Goal: Check status: Check status

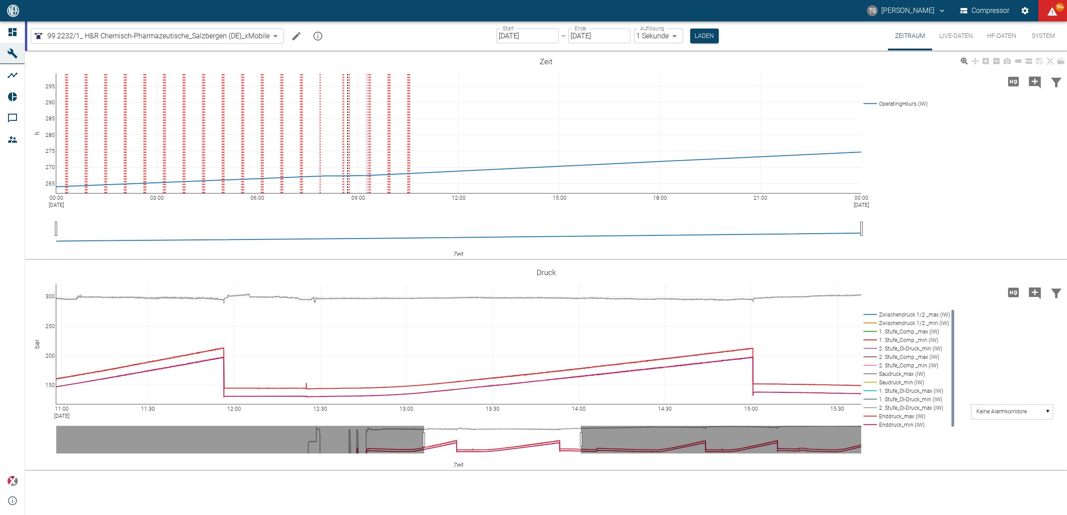
click at [942, 168] on div "00:00 Sep 4, 2025 03:00 06:00 09:00 12:00 15:00 18:00 21:00 00:00 Sep 5, 2025 2…" at bounding box center [546, 155] width 1042 height 201
click at [15, 33] on icon at bounding box center [12, 32] width 8 height 8
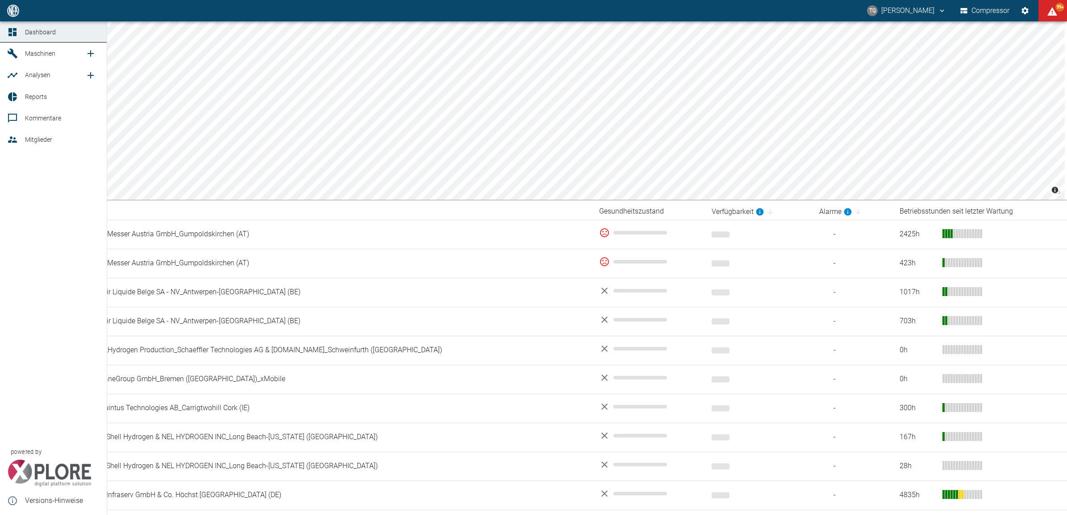
click at [12, 34] on icon at bounding box center [12, 32] width 8 height 8
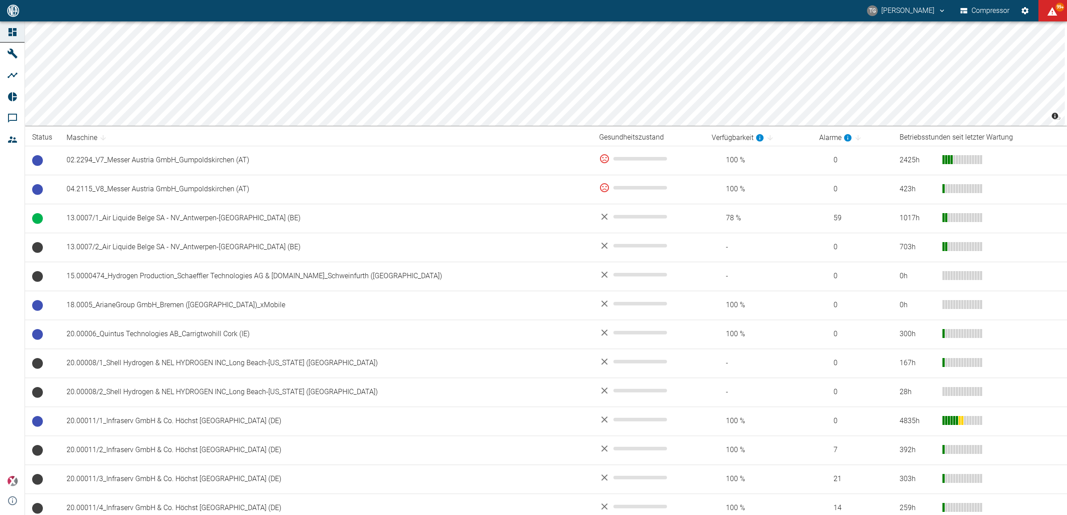
scroll to position [56, 0]
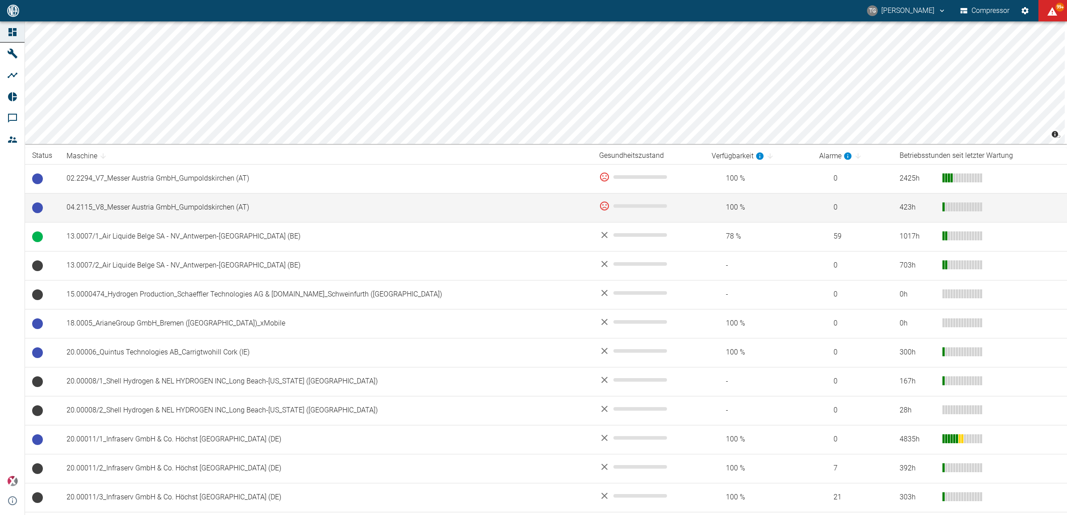
click at [177, 212] on td "04.2115_V8_Messer Austria GmbH_Gumpoldskirchen (AT)" at bounding box center [325, 207] width 532 height 29
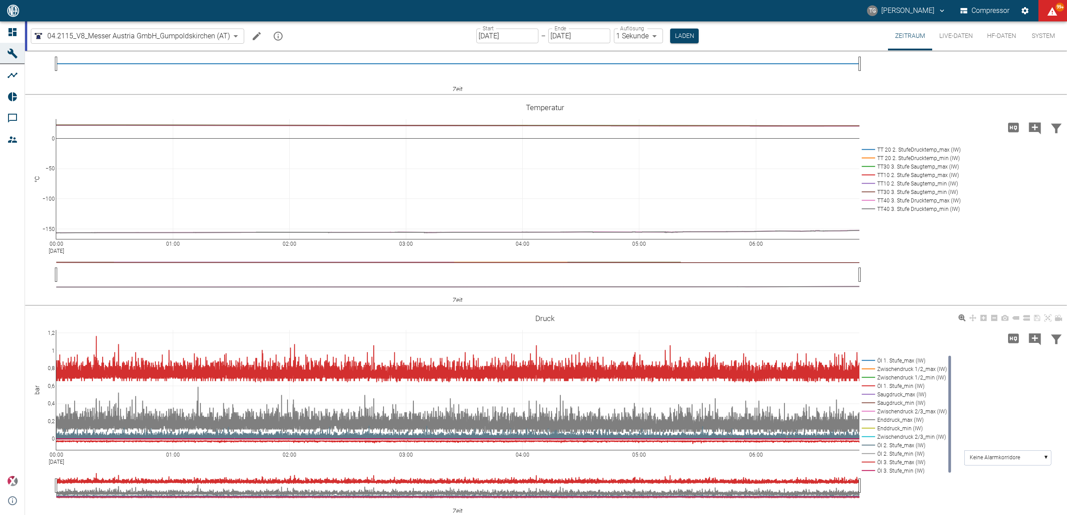
scroll to position [169, 0]
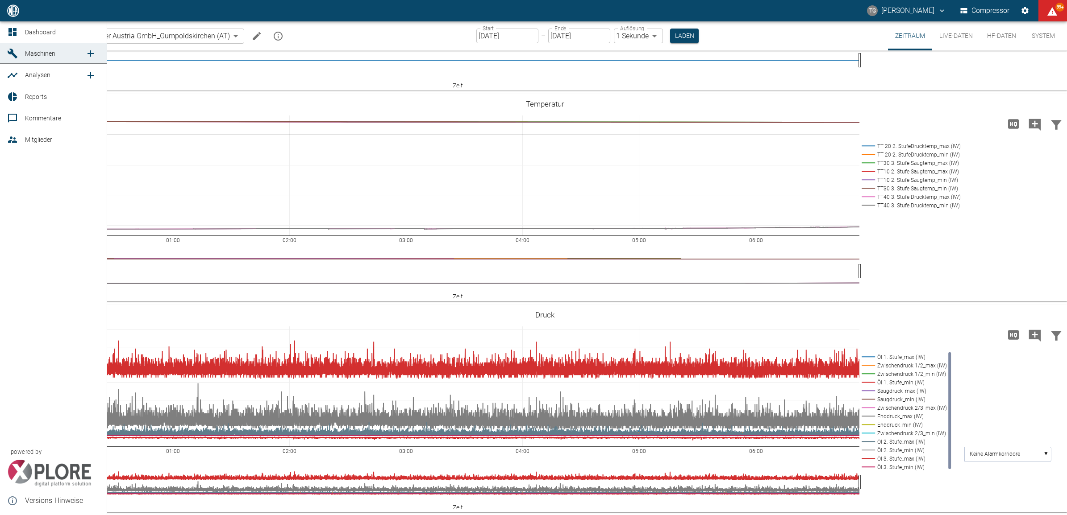
click at [12, 35] on icon at bounding box center [12, 32] width 11 height 11
click at [13, 32] on icon at bounding box center [12, 32] width 8 height 8
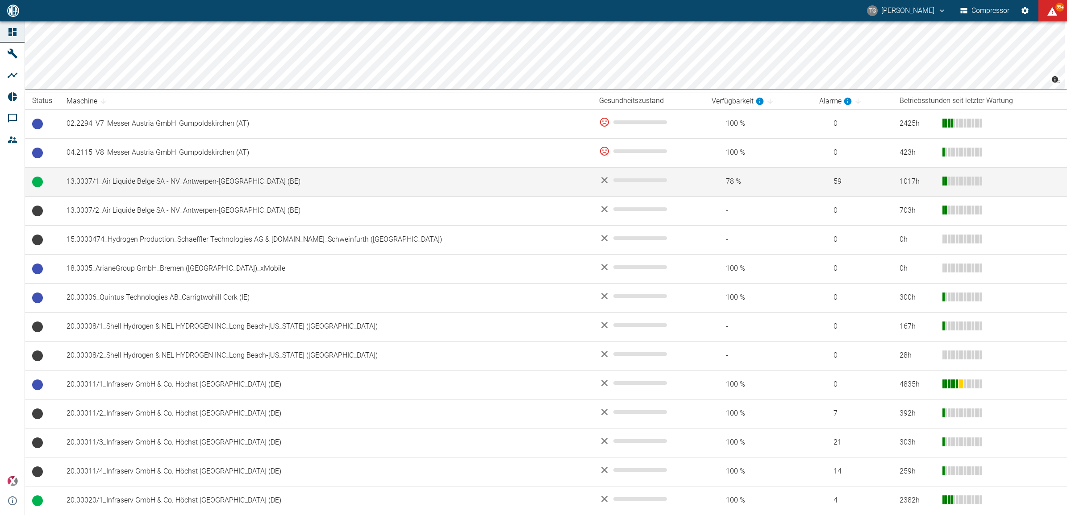
scroll to position [112, 0]
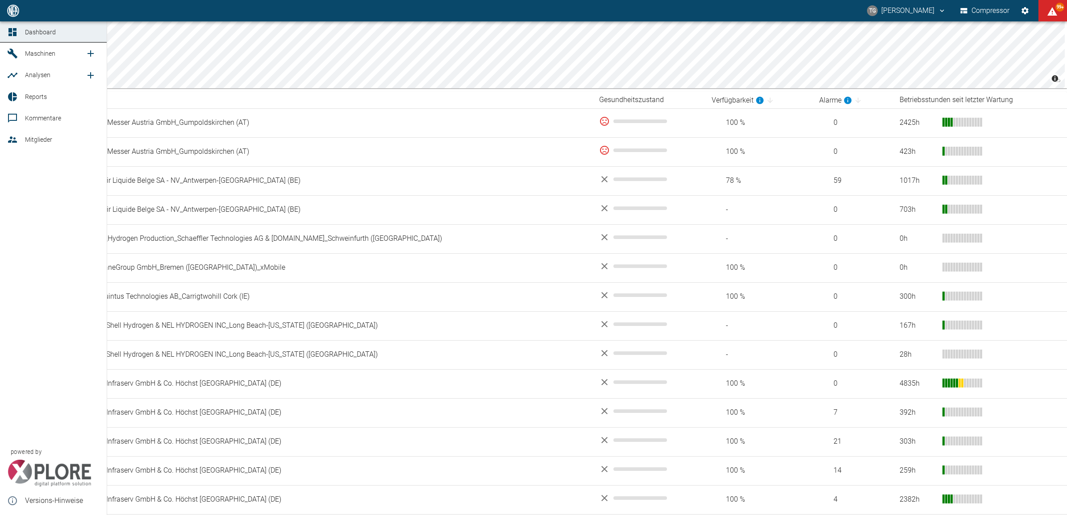
click at [32, 93] on span "Reports" at bounding box center [36, 96] width 22 height 7
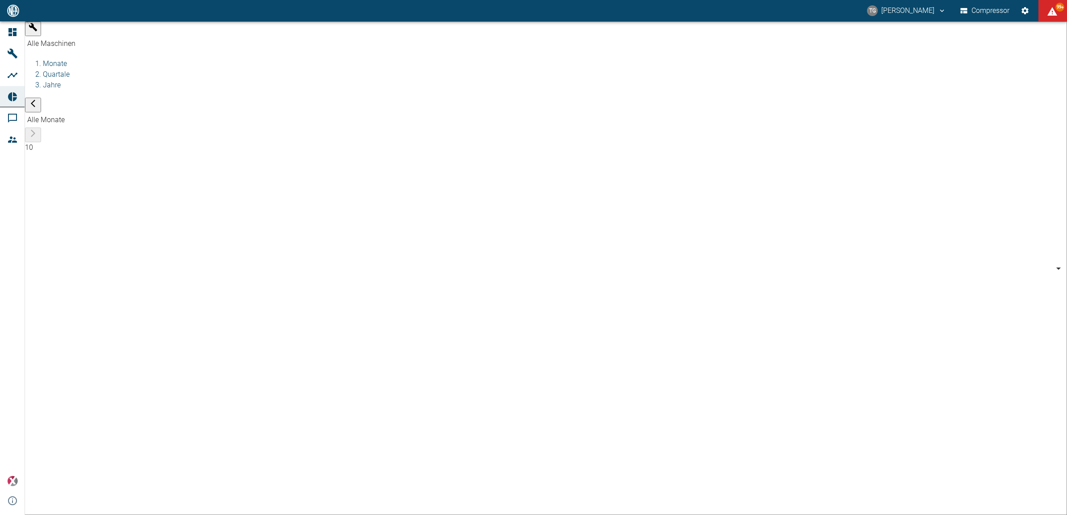
click at [97, 33] on body "TG Thomas Gregoir Compressor 99+ Dashboard Maschinen Analysen Reports Kommentar…" at bounding box center [533, 257] width 1067 height 515
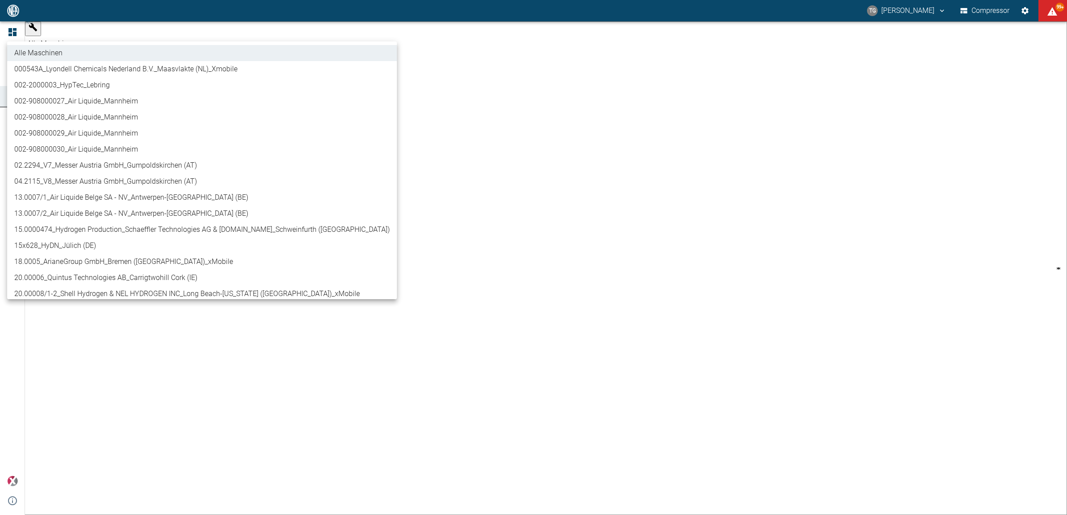
click at [67, 179] on li "04.2115_V8_Messer Austria GmbH_Gumpoldskirchen (AT)" at bounding box center [202, 182] width 390 height 16
type input "62df7942-7815-4ccf-a722-4ba74b721732"
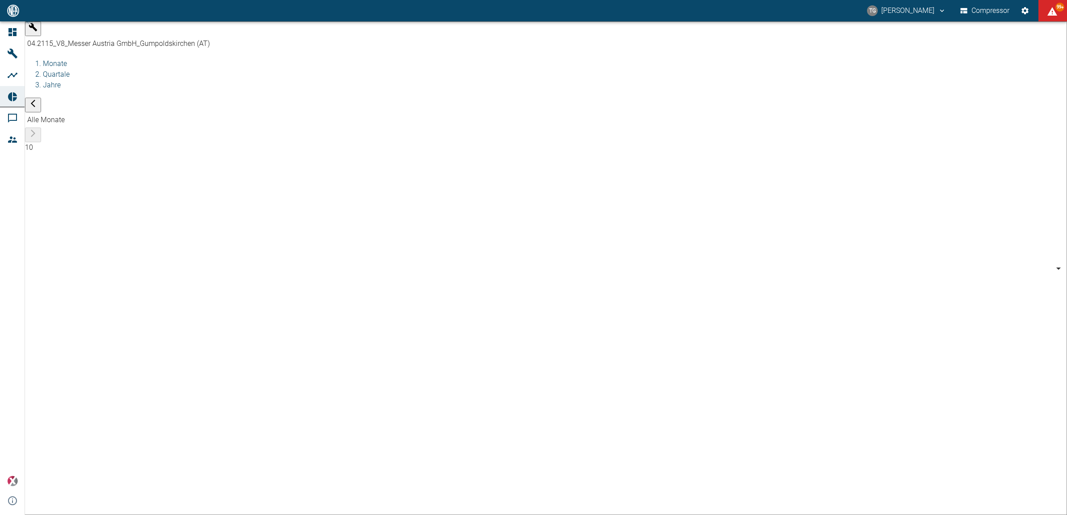
click at [268, 37] on body "TG Thomas Gregoir Compressor 99+ Dashboard Maschinen Analysen Reports Kommentar…" at bounding box center [533, 257] width 1067 height 515
click at [285, 83] on li "August 2025" at bounding box center [287, 85] width 69 height 16
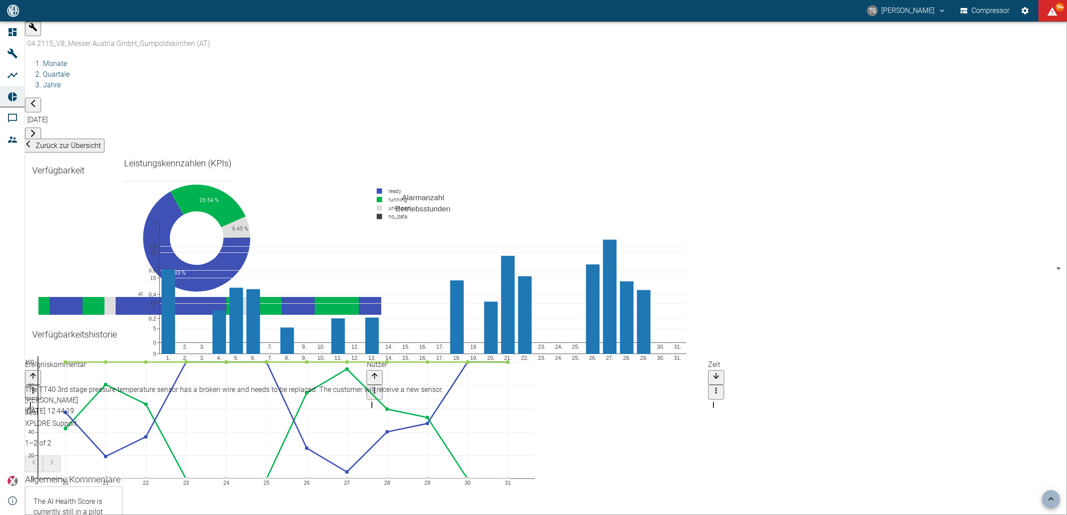
scroll to position [725, 0]
drag, startPoint x: 122, startPoint y: 178, endPoint x: 559, endPoint y: 175, distance: 436.9
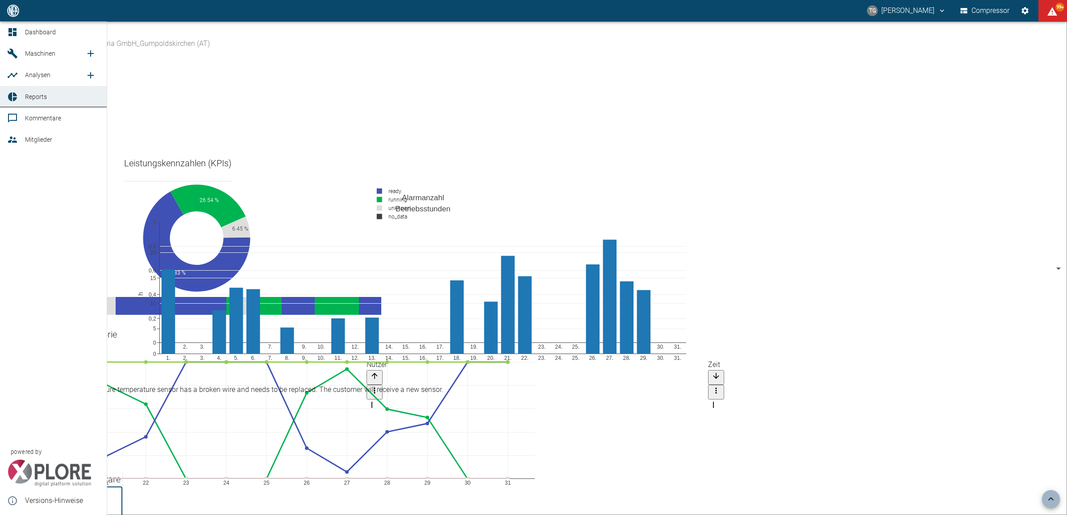
drag, startPoint x: 10, startPoint y: 30, endPoint x: 96, endPoint y: 109, distance: 116.9
click at [10, 30] on icon at bounding box center [12, 32] width 8 height 8
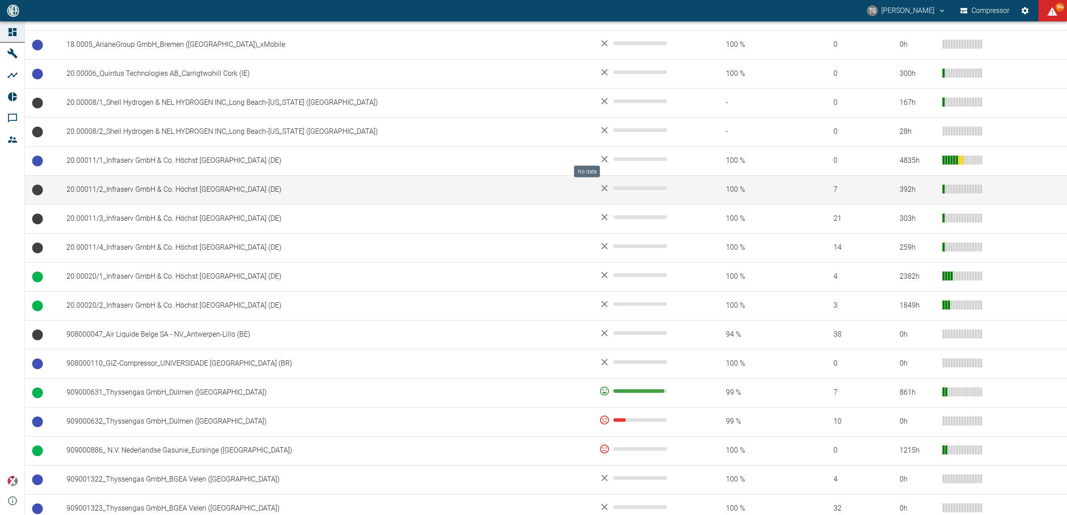
scroll to position [446, 0]
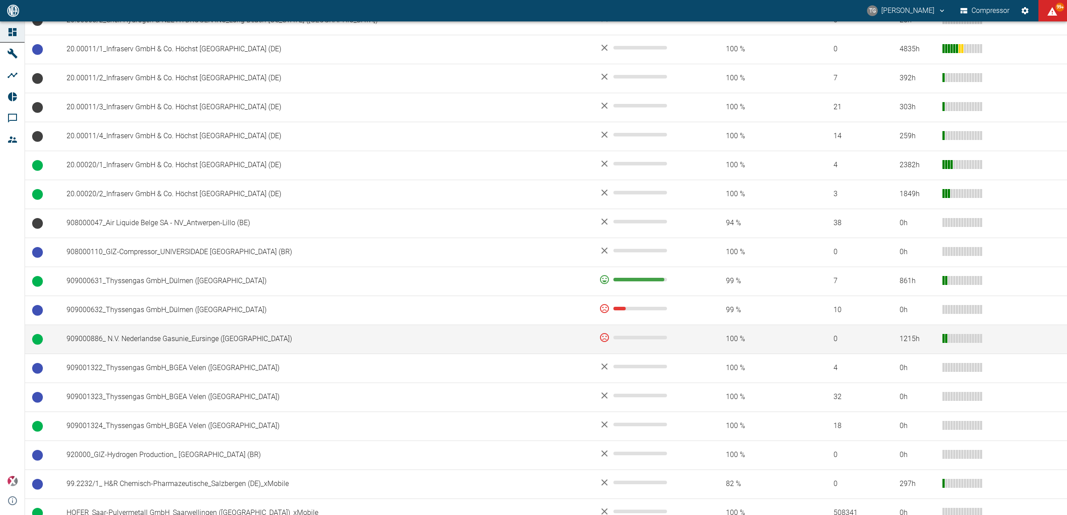
click at [112, 345] on td "909000886_ N.V. Nederlandse Gasunie_Eursinge (NL)" at bounding box center [325, 339] width 532 height 29
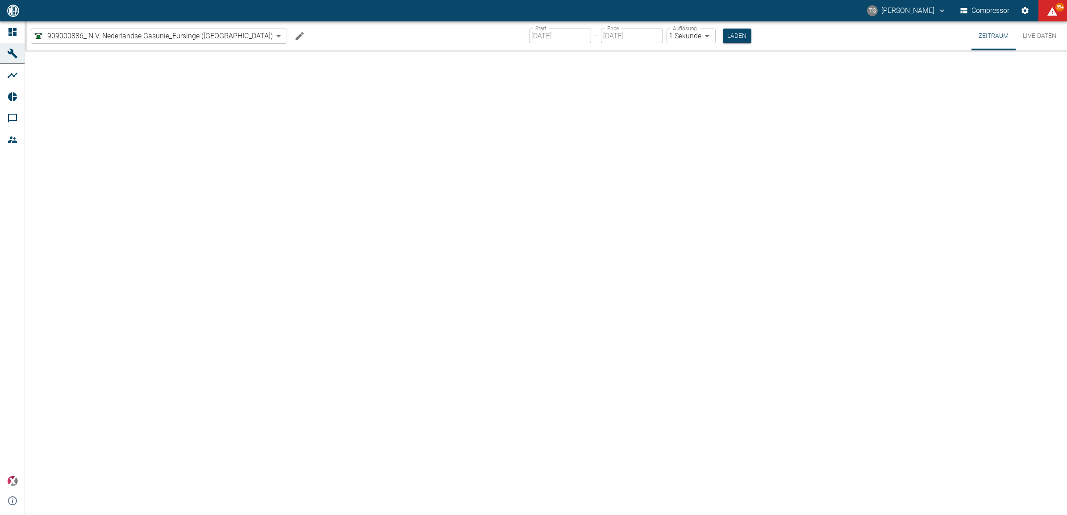
type input "2min"
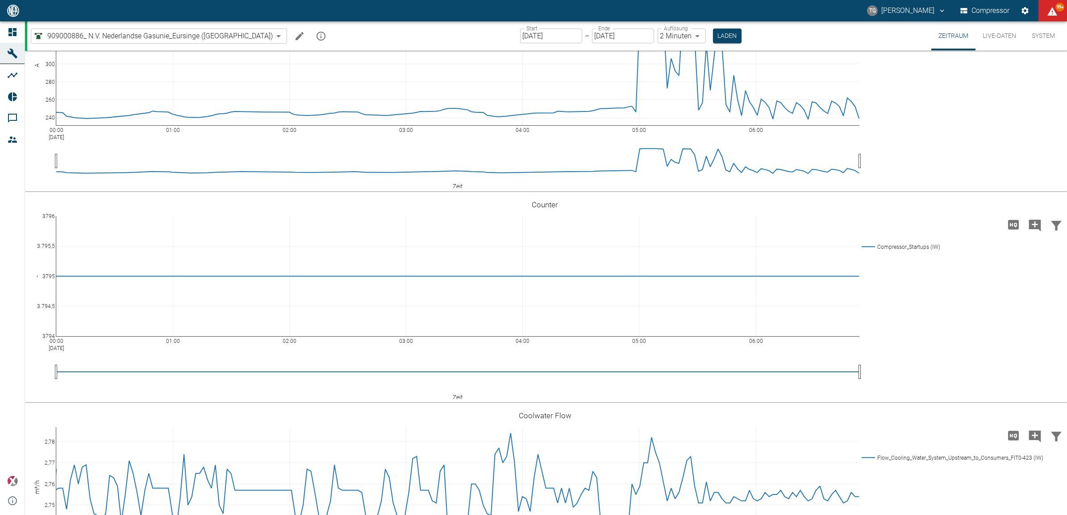
scroll to position [1729, 0]
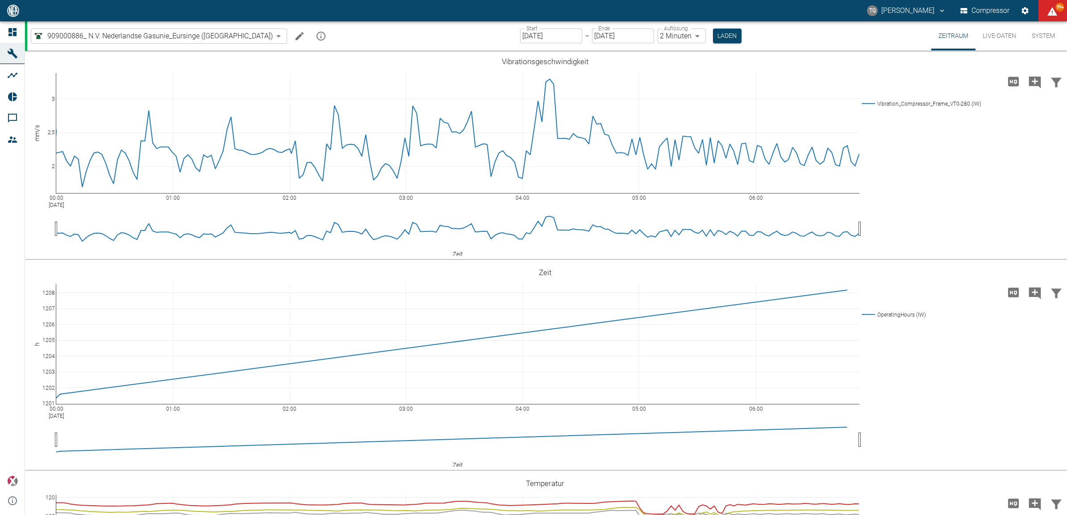
scroll to position [1729, 0]
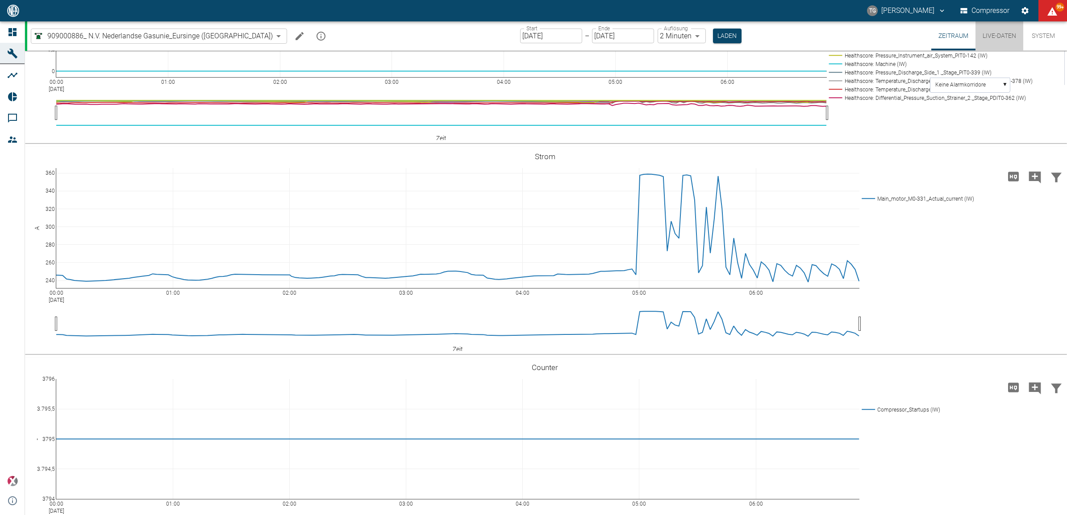
click at [998, 33] on button "Live-Daten" at bounding box center [999, 35] width 48 height 29
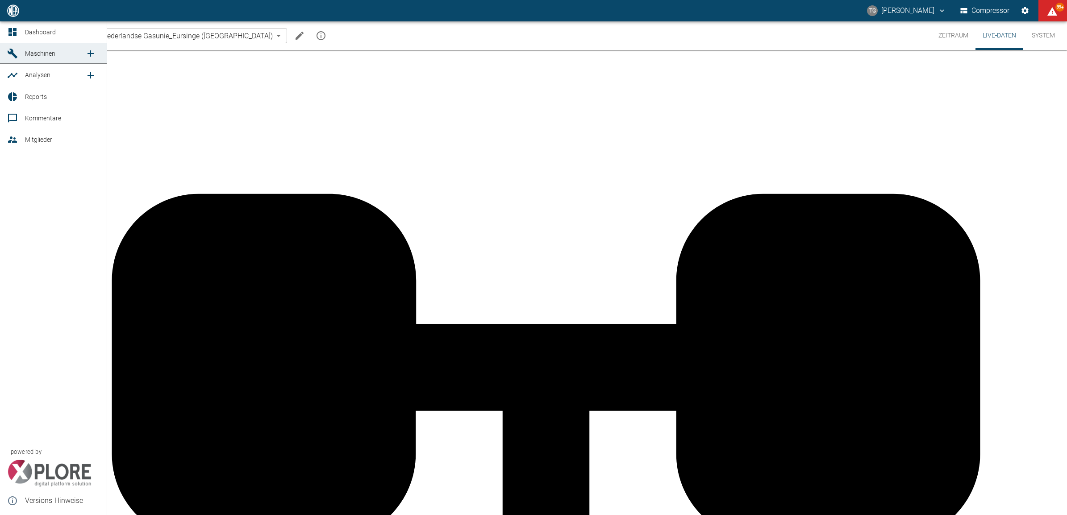
drag, startPoint x: 16, startPoint y: 27, endPoint x: 37, endPoint y: 51, distance: 32.3
click at [16, 27] on icon at bounding box center [12, 32] width 11 height 11
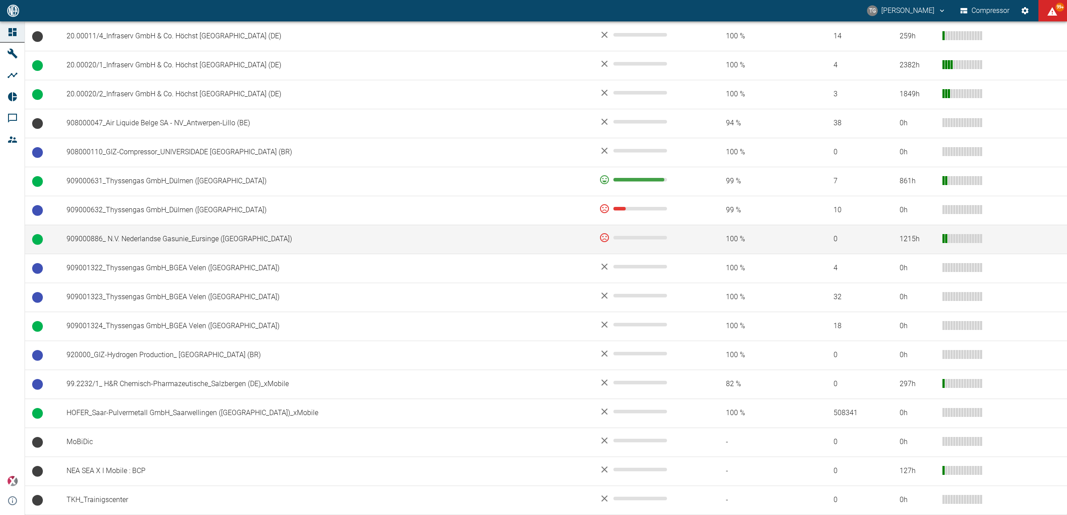
scroll to position [494, 0]
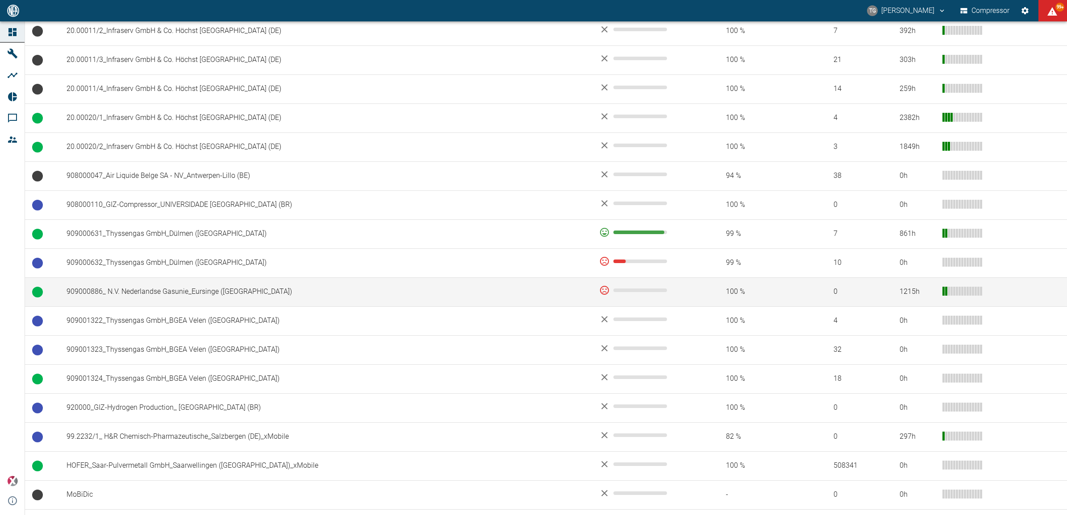
click at [174, 295] on td "909000886_ N.V. Nederlandse Gasunie_Eursinge (NL)" at bounding box center [325, 292] width 532 height 29
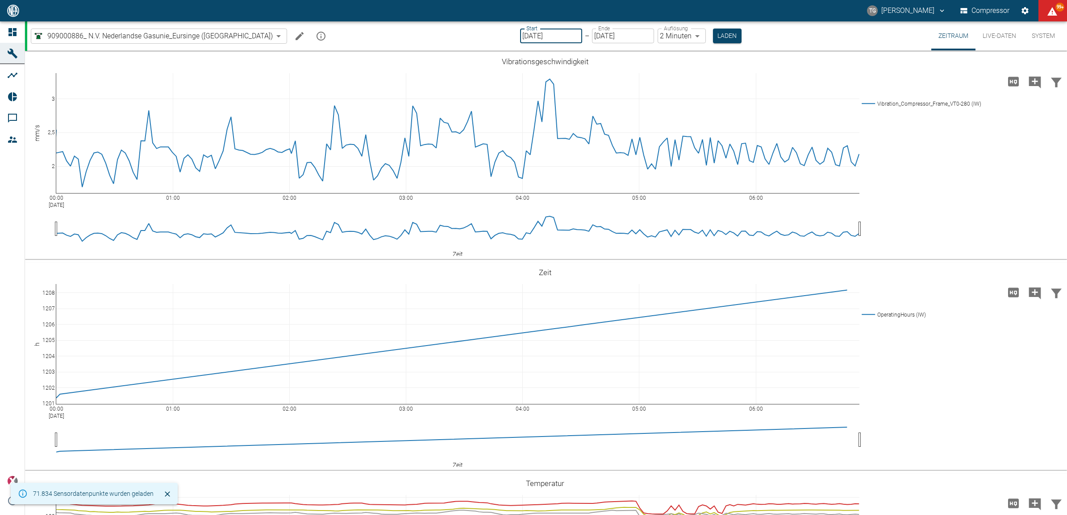
click at [520, 29] on input "[DATE]" at bounding box center [551, 36] width 62 height 15
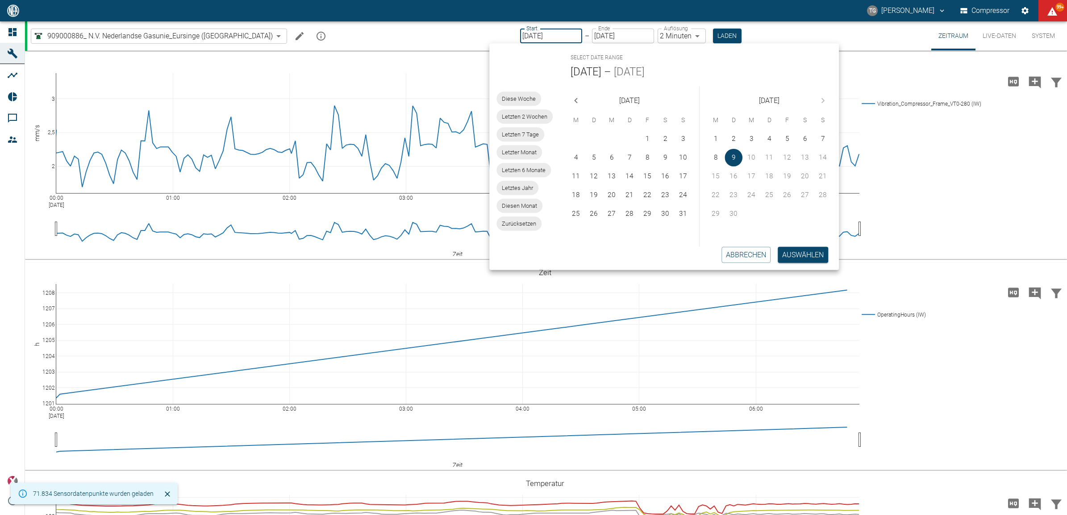
click at [827, 101] on div "September 2025" at bounding box center [768, 98] width 139 height 25
click at [583, 208] on button "25" at bounding box center [576, 214] width 18 height 18
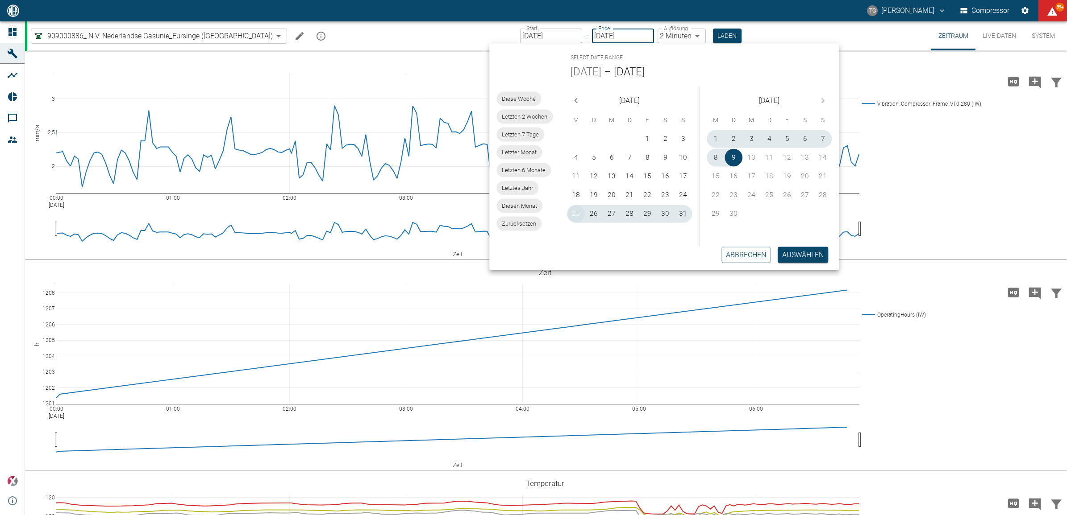
type input "25.08.2025"
click at [786, 140] on button "5" at bounding box center [787, 139] width 18 height 18
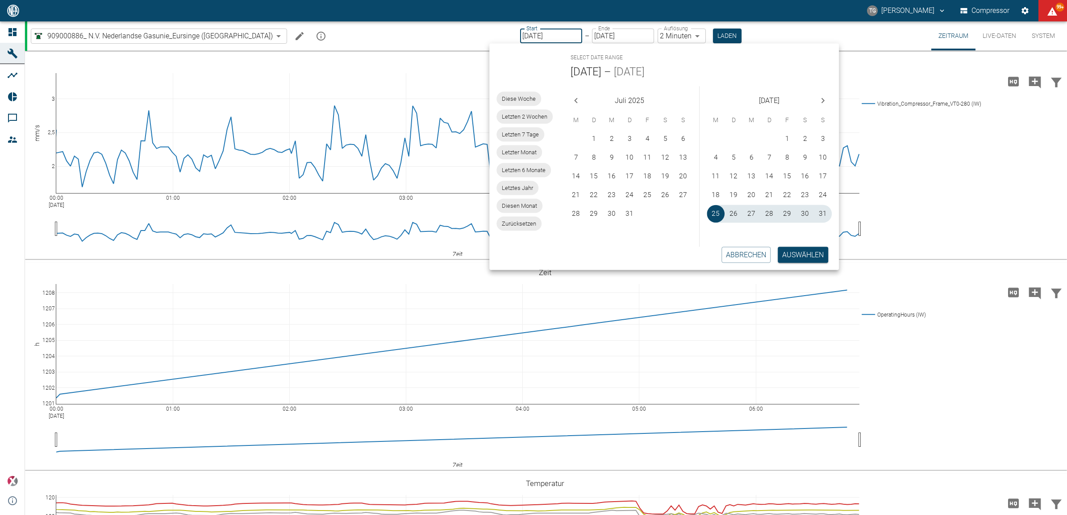
type input "05.09.2025"
click at [810, 252] on button "Auswählen" at bounding box center [802, 255] width 50 height 16
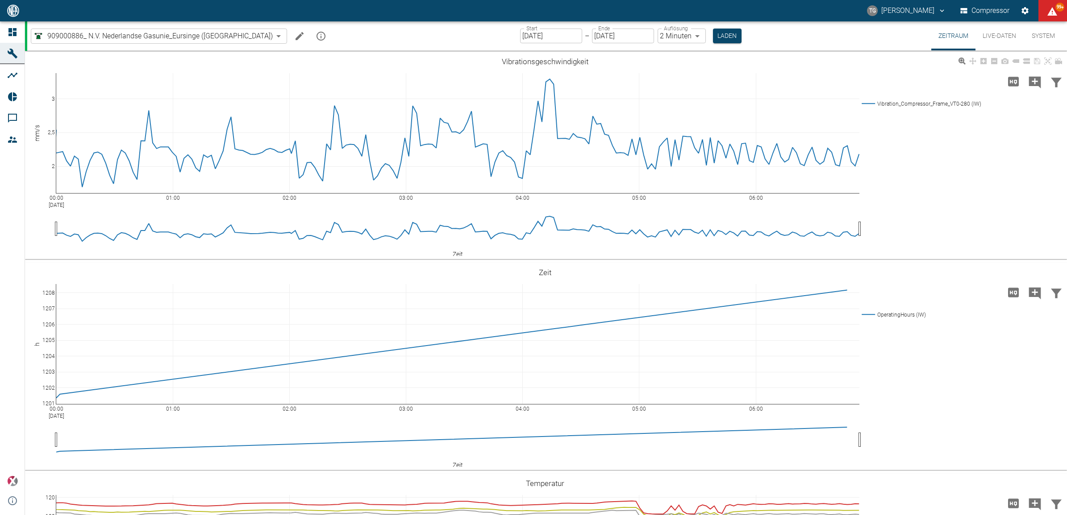
click at [713, 34] on button "Laden" at bounding box center [727, 36] width 29 height 15
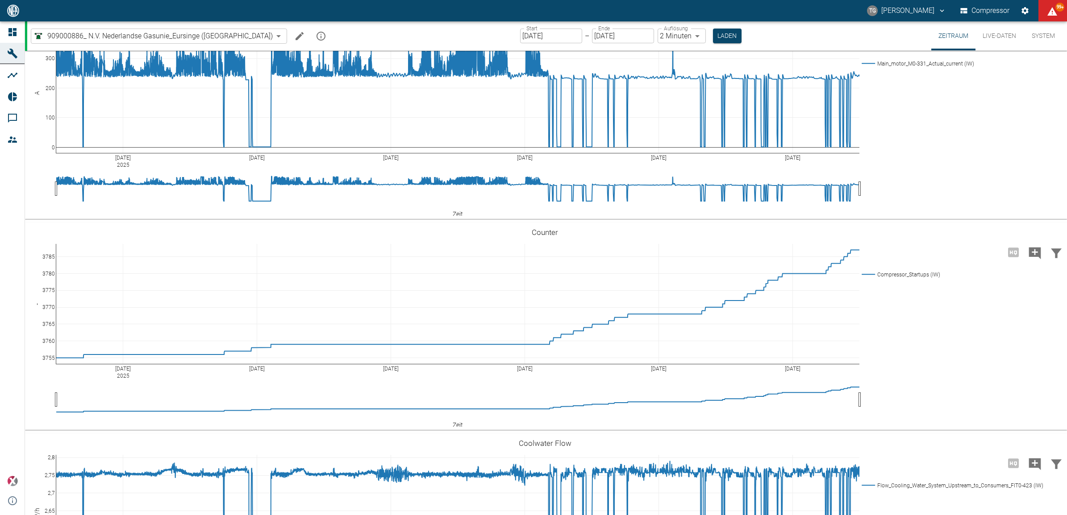
scroll to position [1785, 0]
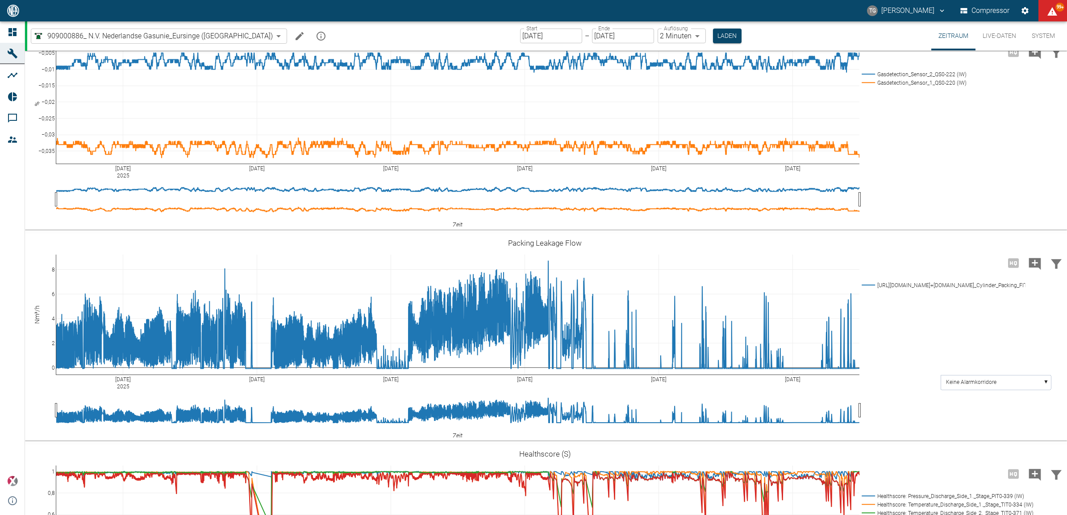
scroll to position [1004, 0]
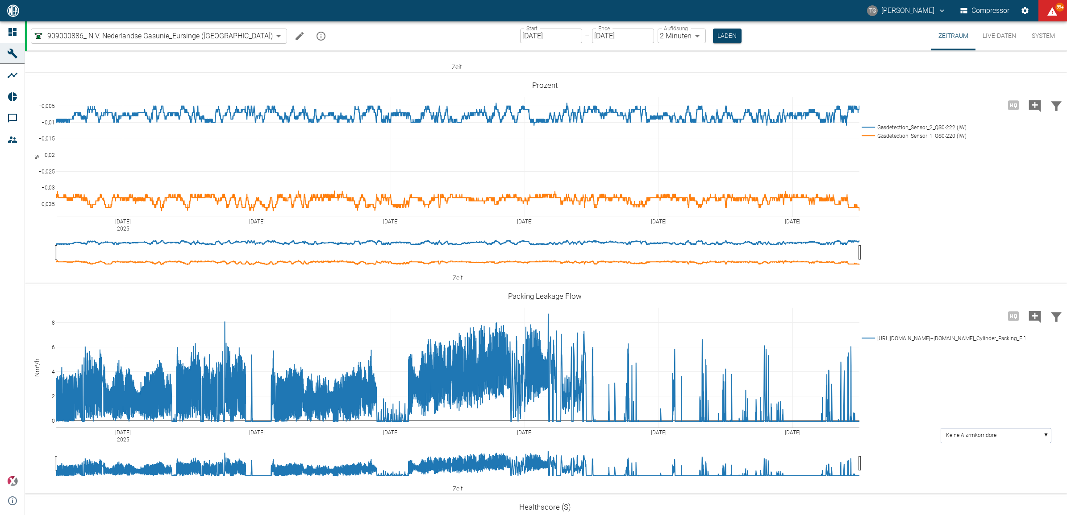
drag, startPoint x: 54, startPoint y: 124, endPoint x: 57, endPoint y: 57, distance: 67.0
drag, startPoint x: 48, startPoint y: 237, endPoint x: 41, endPoint y: 273, distance: 36.1
drag, startPoint x: 50, startPoint y: 204, endPoint x: 48, endPoint y: 0, distance: 203.5
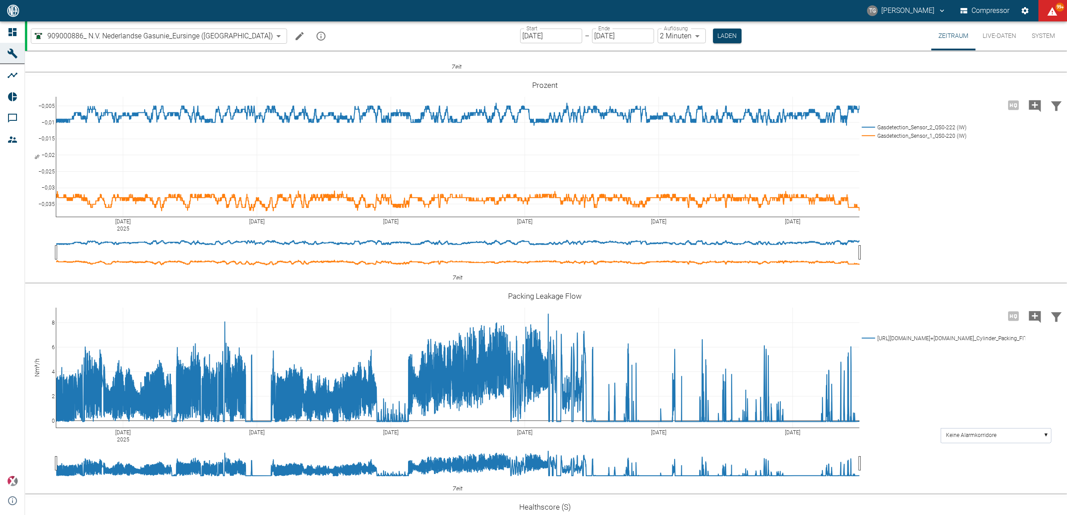
drag, startPoint x: 50, startPoint y: 183, endPoint x: 43, endPoint y: 59, distance: 123.8
drag, startPoint x: 49, startPoint y: 130, endPoint x: 48, endPoint y: 105, distance: 25.5
drag, startPoint x: 51, startPoint y: 230, endPoint x: 45, endPoint y: 260, distance: 30.2
drag, startPoint x: 54, startPoint y: 240, endPoint x: 47, endPoint y: 270, distance: 31.2
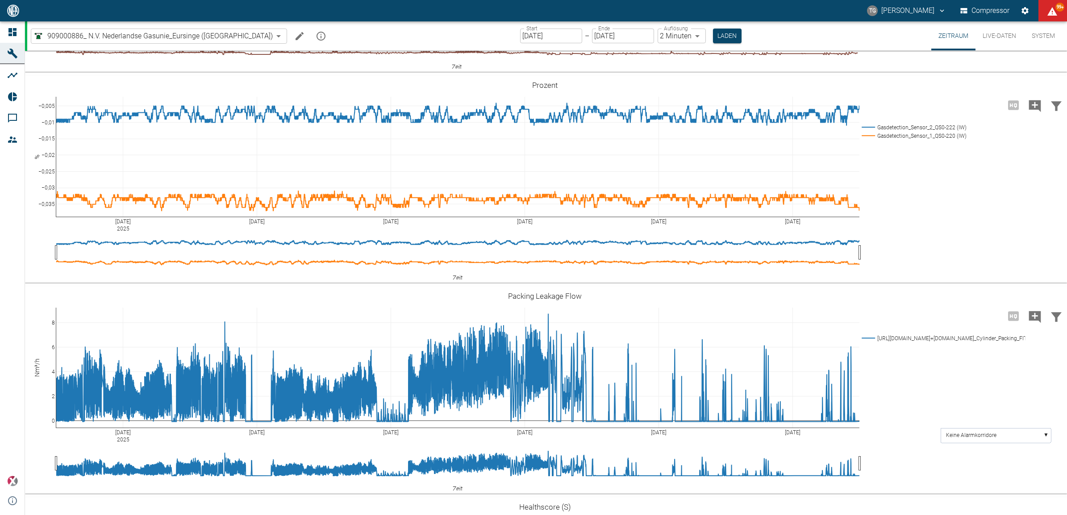
drag, startPoint x: 52, startPoint y: 125, endPoint x: 53, endPoint y: 88, distance: 37.5
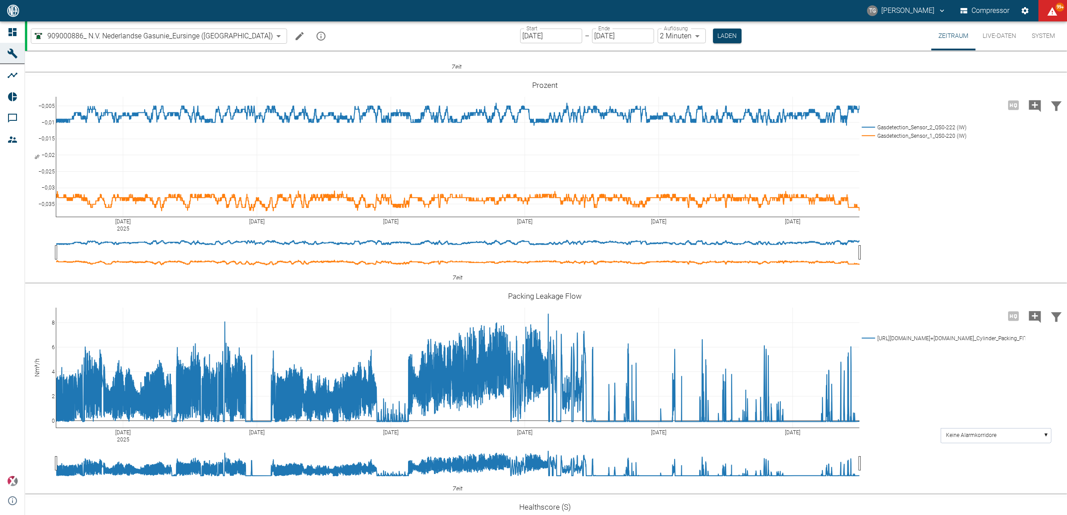
drag, startPoint x: 52, startPoint y: 166, endPoint x: 47, endPoint y: 138, distance: 28.1
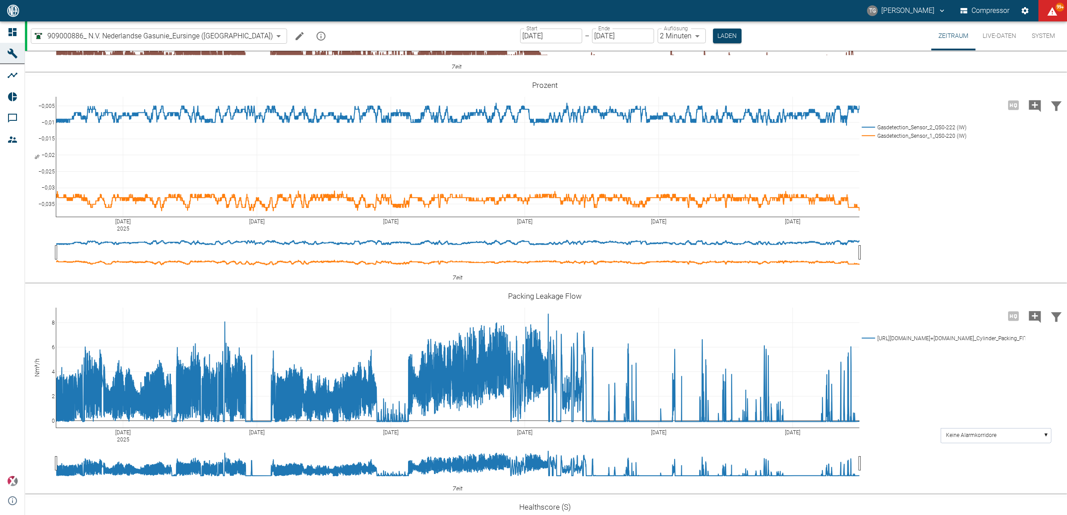
drag, startPoint x: 52, startPoint y: 125, endPoint x: 51, endPoint y: 192, distance: 66.5
drag, startPoint x: 50, startPoint y: 204, endPoint x: 50, endPoint y: 146, distance: 58.0
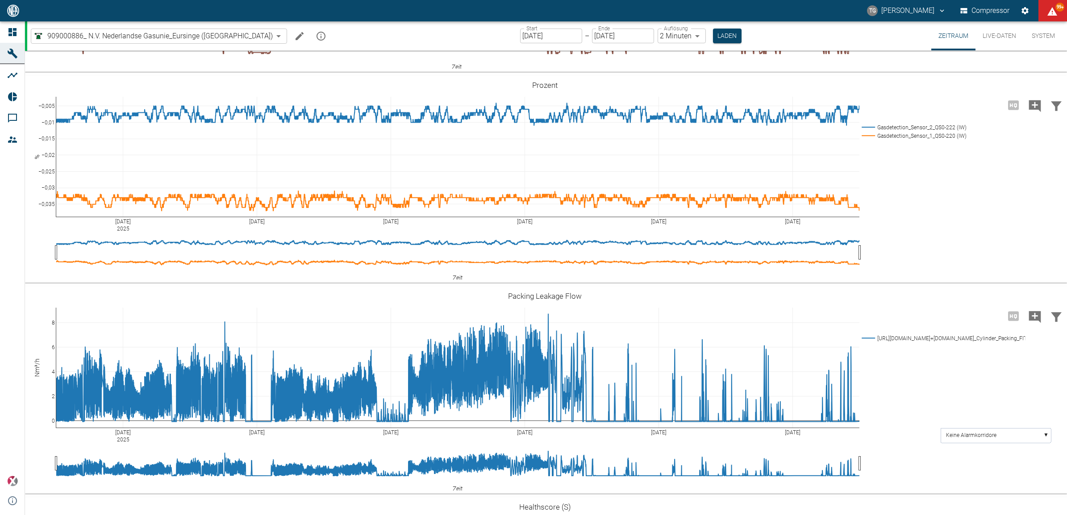
click at [960, 17] on text "Keine Alarmkorridore" at bounding box center [970, 13] width 50 height 6
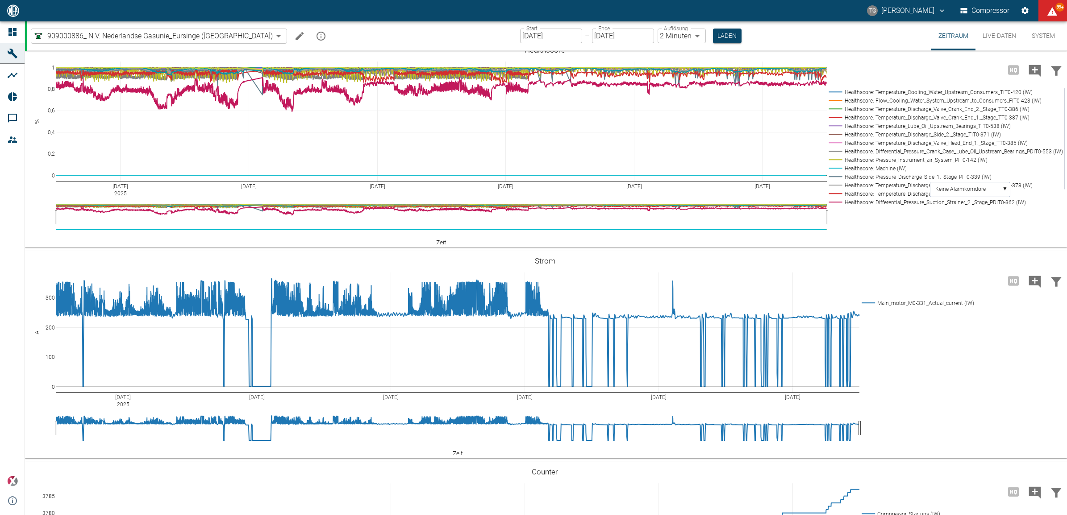
scroll to position [1729, 0]
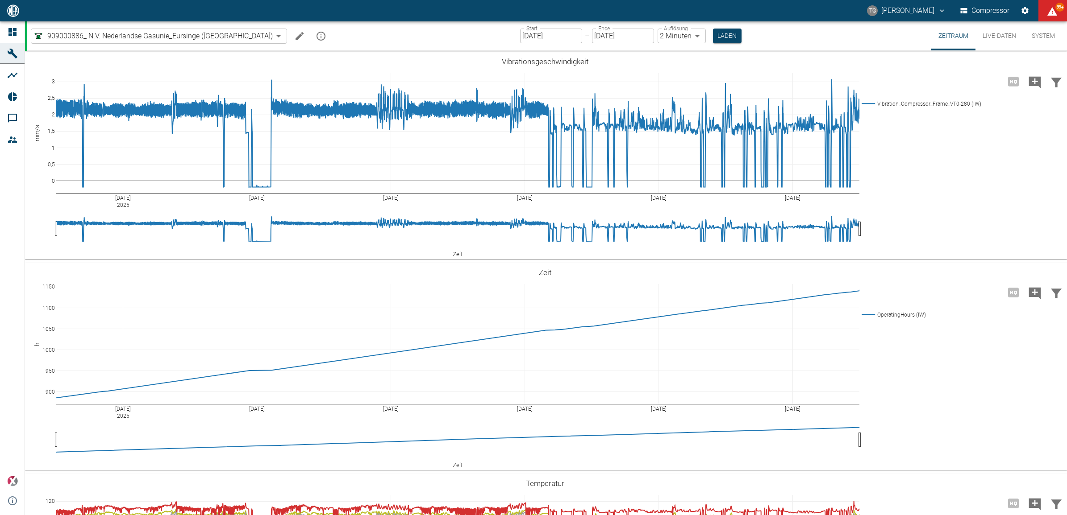
scroll to position [1729, 0]
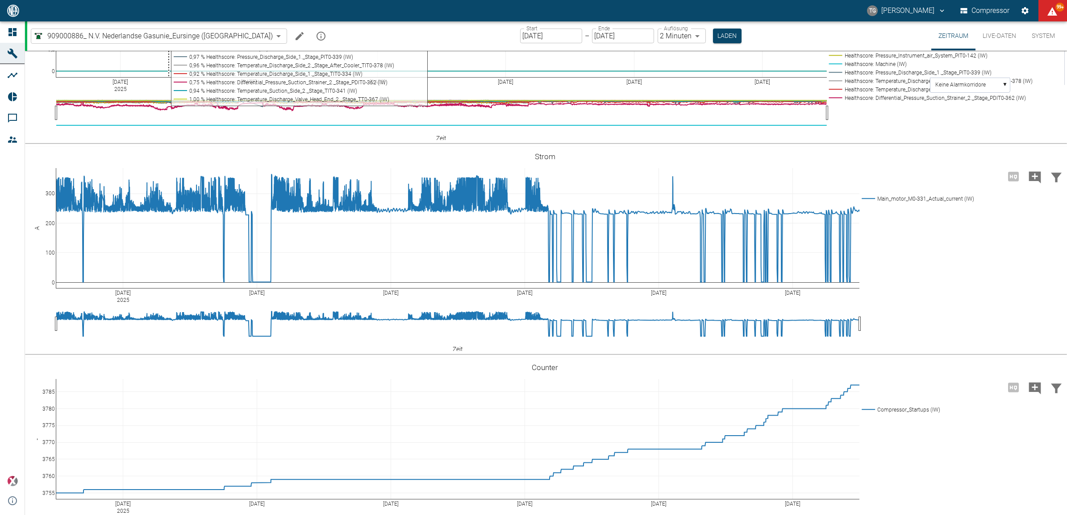
scroll to position [1618, 0]
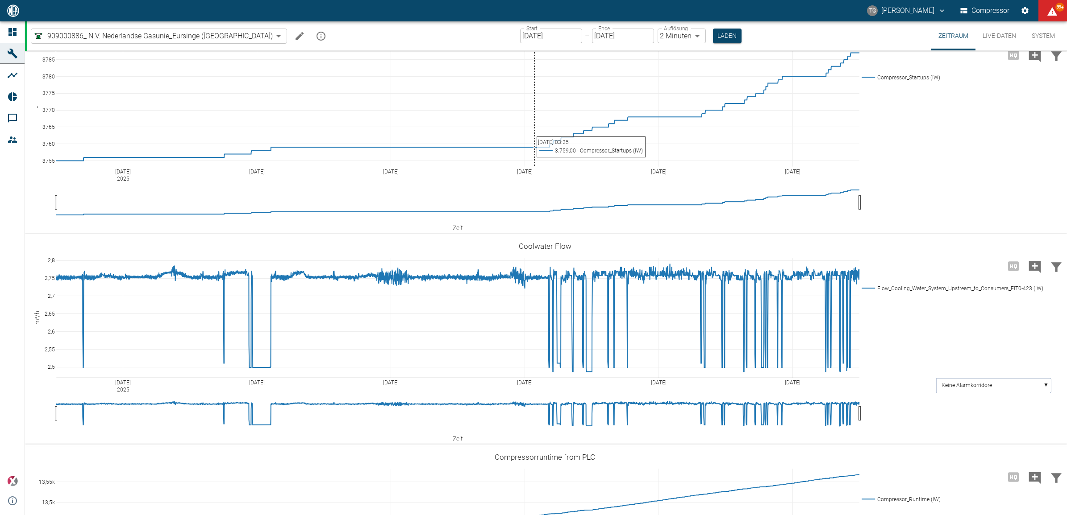
scroll to position [2120, 0]
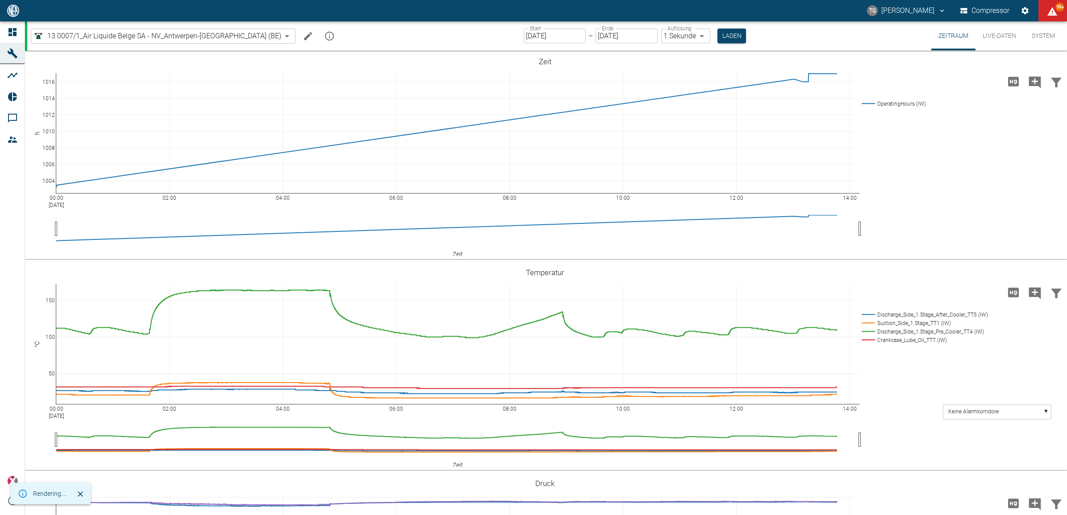
scroll to position [223, 0]
